Goal: Contribute content: Add original content to the website for others to see

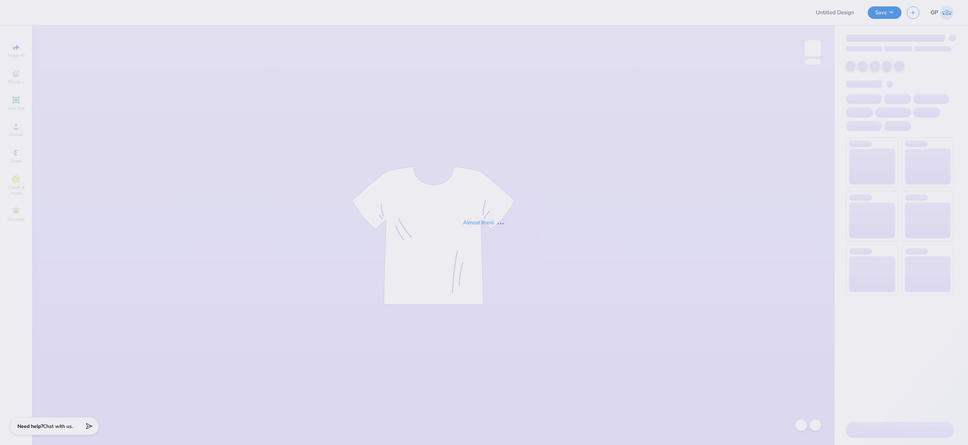
type input "Cheer Tees"
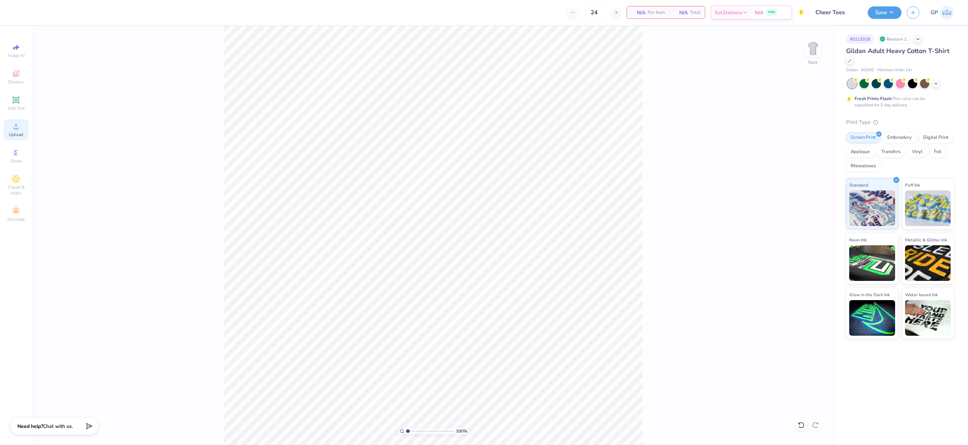
click at [15, 131] on div "Upload" at bounding box center [16, 129] width 25 height 21
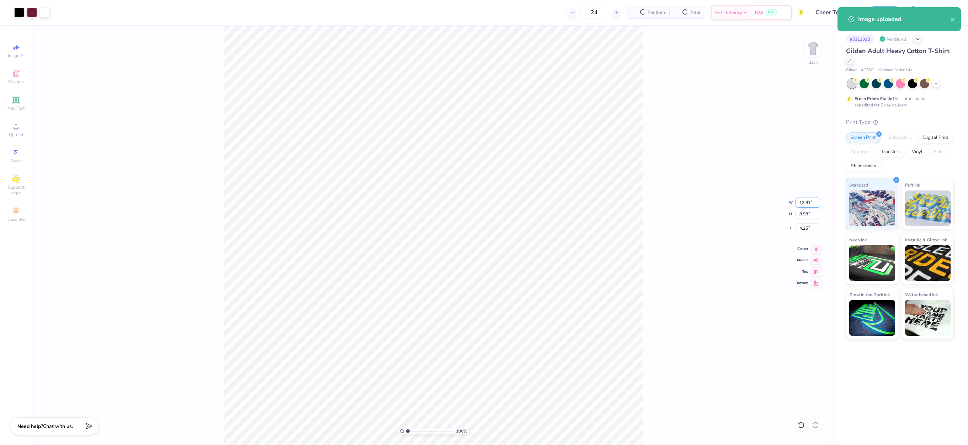
click at [806, 205] on input "12.91" at bounding box center [809, 202] width 26 height 10
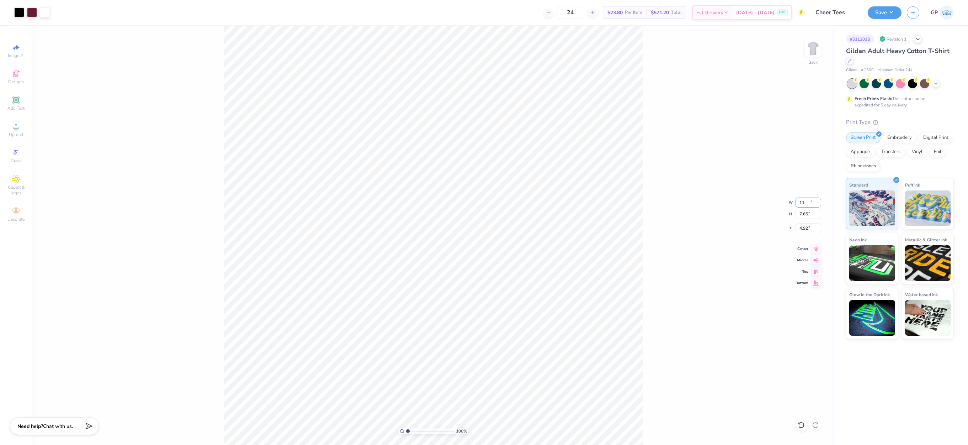
type input "11.00"
type input "7.65"
click at [805, 228] on input "4.92" at bounding box center [809, 228] width 26 height 10
type input "3.00"
click at [872, 12] on button "Save" at bounding box center [885, 11] width 34 height 12
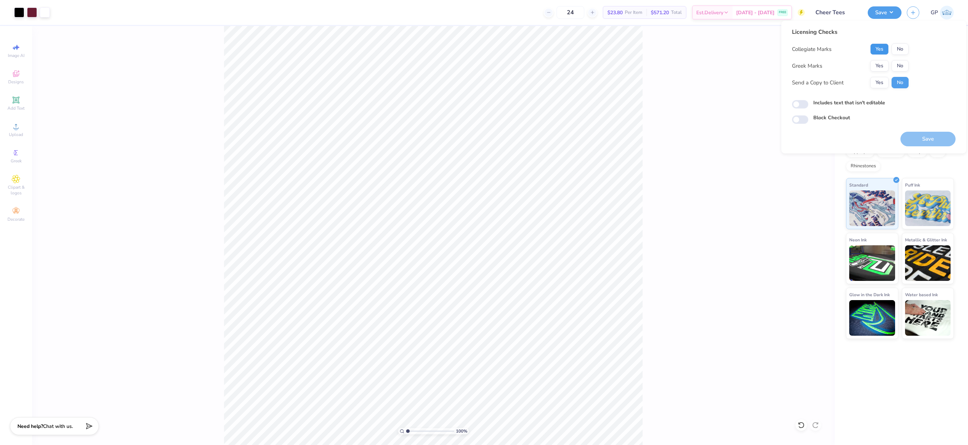
click at [877, 46] on button "Yes" at bounding box center [879, 48] width 18 height 11
click at [897, 63] on button "No" at bounding box center [900, 65] width 17 height 11
click at [802, 103] on input "Includes text that isn't editable" at bounding box center [800, 104] width 16 height 9
checkbox input "true"
click at [913, 144] on button "Save" at bounding box center [928, 139] width 55 height 15
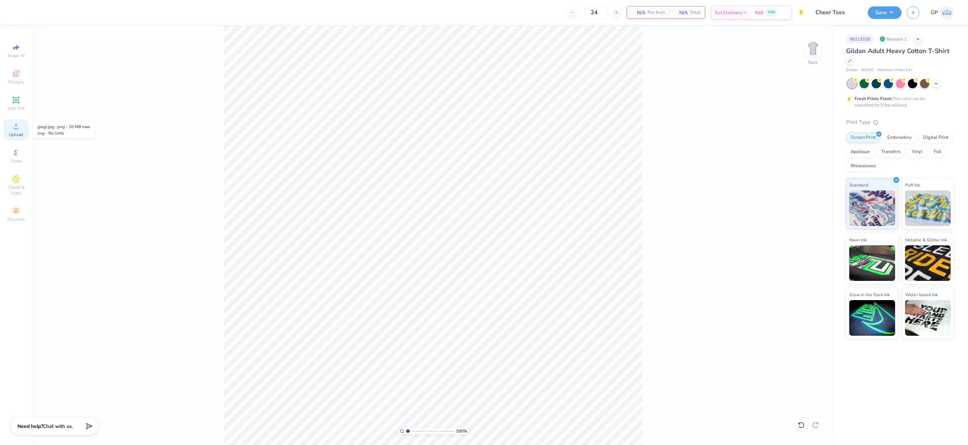
click at [15, 128] on icon at bounding box center [16, 126] width 5 height 5
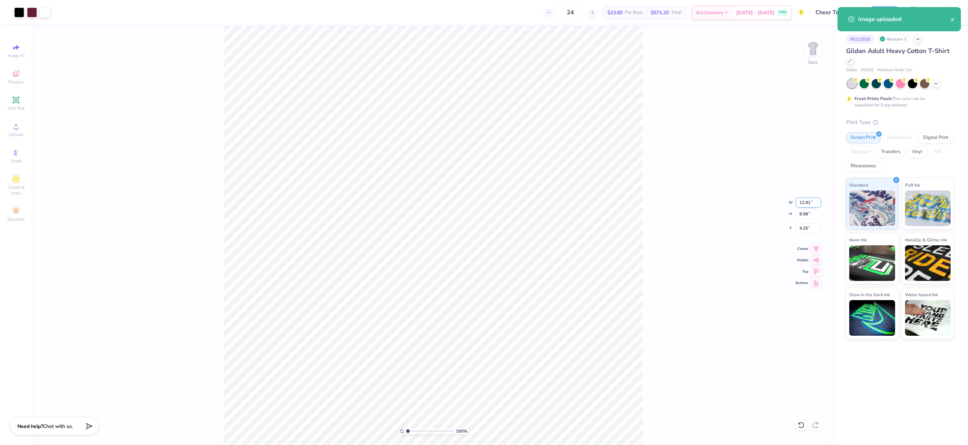
click at [805, 203] on input "12.91" at bounding box center [809, 202] width 26 height 10
click at [809, 229] on input "4.25" at bounding box center [809, 228] width 26 height 10
type input "11.00"
type input "7.65"
click at [806, 227] on input "4.92" at bounding box center [809, 228] width 26 height 10
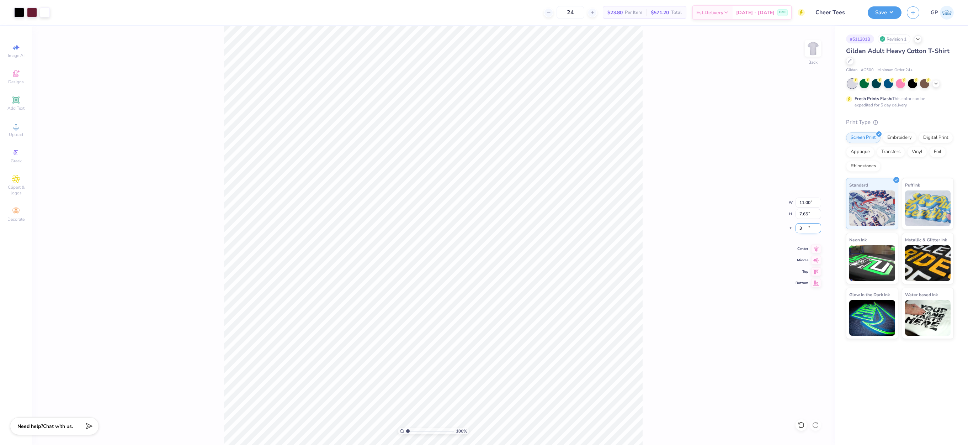
type input "3.00"
click at [884, 18] on button "Save" at bounding box center [885, 11] width 34 height 12
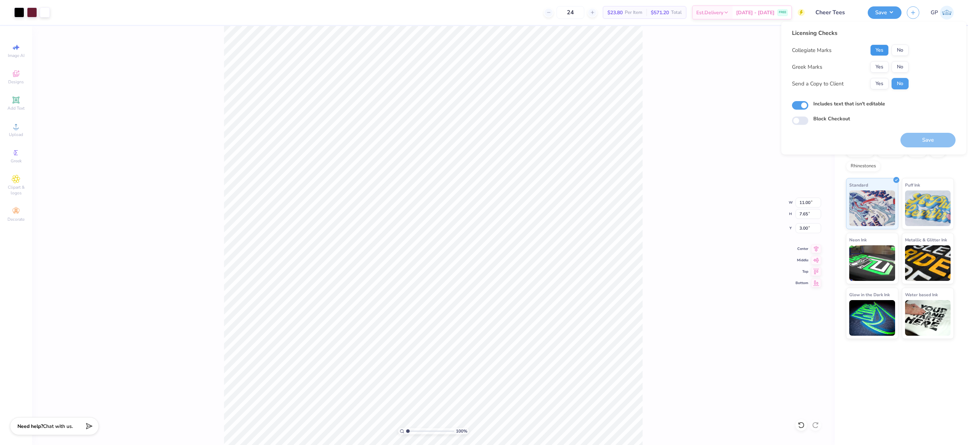
click at [879, 55] on button "Yes" at bounding box center [879, 49] width 18 height 11
click at [898, 68] on button "No" at bounding box center [900, 66] width 17 height 11
click at [913, 142] on button "Save" at bounding box center [928, 140] width 55 height 15
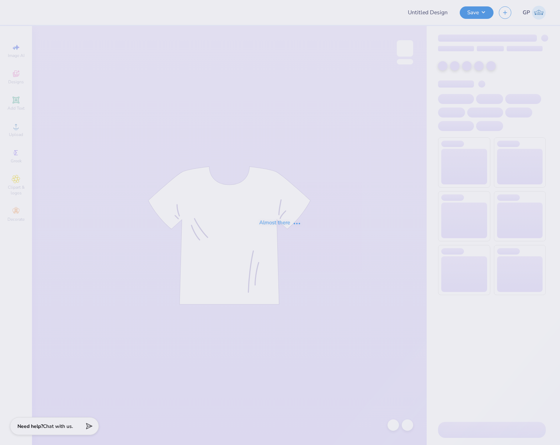
type input "Cheer Tees"
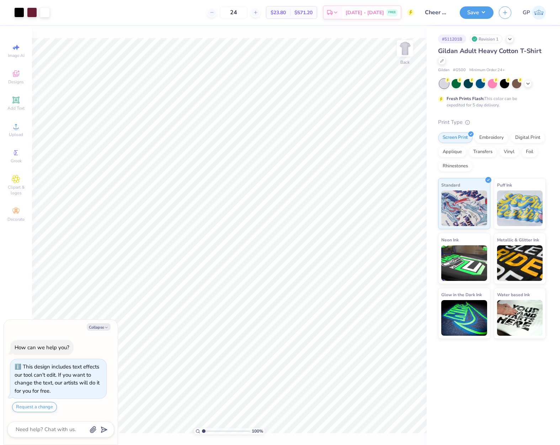
type textarea "x"
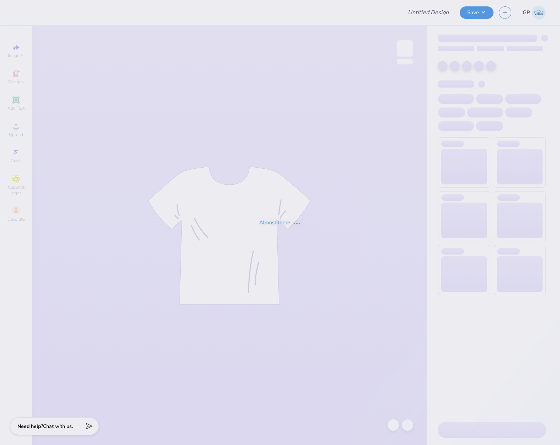
type input "PKT Greek Week 2025"
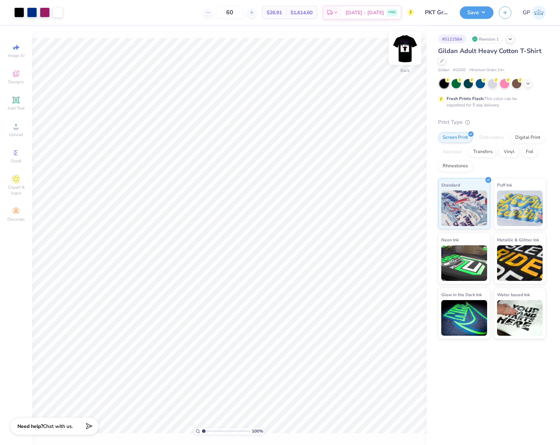
click at [400, 56] on img at bounding box center [405, 48] width 28 height 28
click at [17, 132] on span "Upload" at bounding box center [16, 135] width 14 height 6
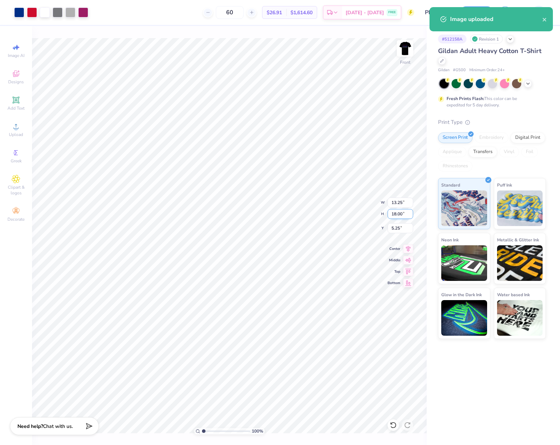
click at [402, 213] on input "18.00" at bounding box center [401, 214] width 26 height 10
type input "15"
type input "11.04"
type input "15.00"
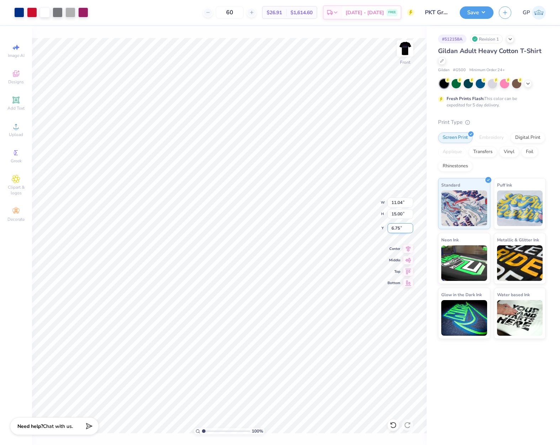
click at [397, 229] on input "6.75" at bounding box center [401, 228] width 26 height 10
type input "3.00"
click at [408, 49] on img at bounding box center [405, 48] width 28 height 28
click at [16, 127] on icon at bounding box center [16, 126] width 5 height 5
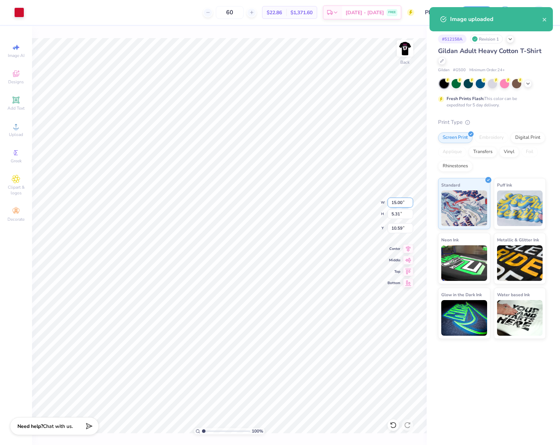
click at [400, 205] on input "15.00" at bounding box center [401, 202] width 26 height 10
type input "3.50"
type input "1.24"
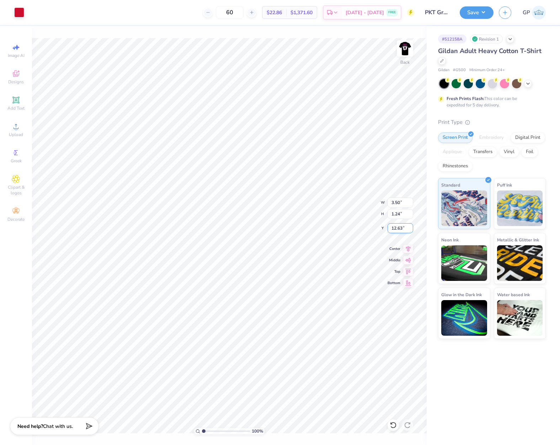
click at [398, 229] on input "12.63" at bounding box center [401, 228] width 26 height 10
type input "3.00"
click at [476, 15] on button "Save" at bounding box center [477, 11] width 34 height 12
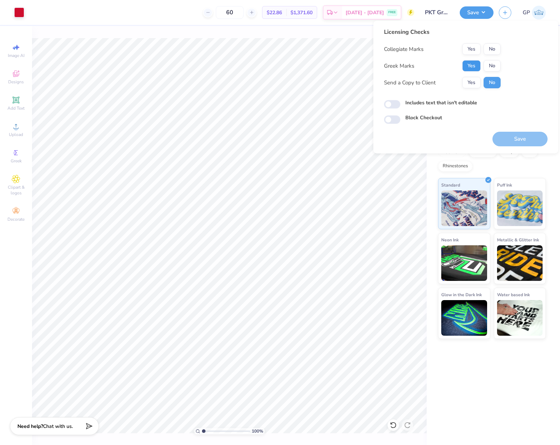
click at [476, 64] on button "Yes" at bounding box center [471, 65] width 18 height 11
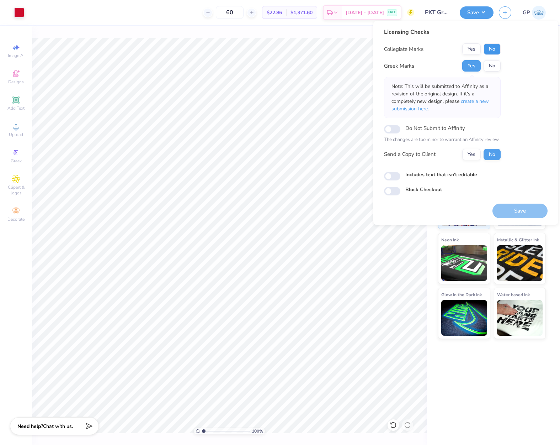
click at [494, 49] on button "No" at bounding box center [492, 48] width 17 height 11
click at [504, 210] on button "Save" at bounding box center [520, 210] width 55 height 15
